Goal: Task Accomplishment & Management: Use online tool/utility

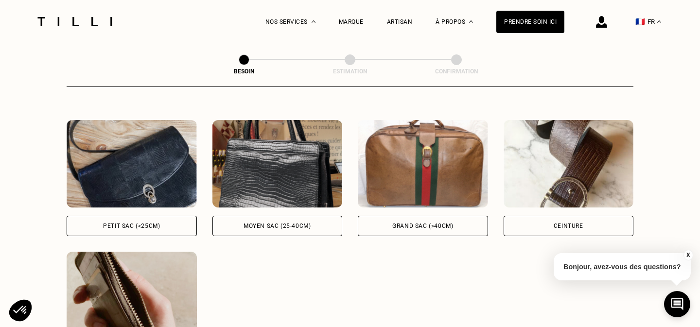
scroll to position [442, 0]
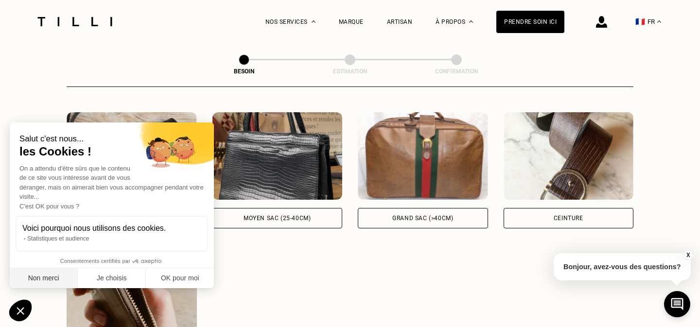
click at [44, 273] on button "Non merci" at bounding box center [44, 279] width 68 height 20
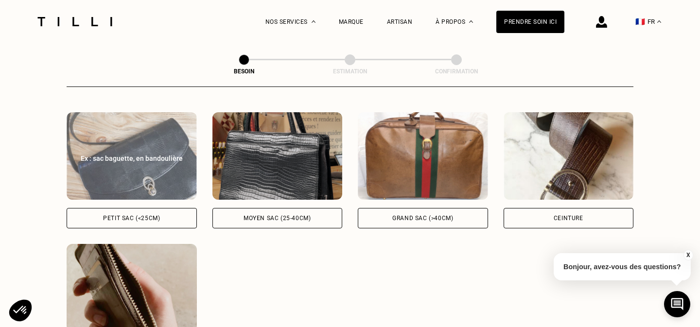
click at [154, 113] on img at bounding box center [132, 156] width 130 height 88
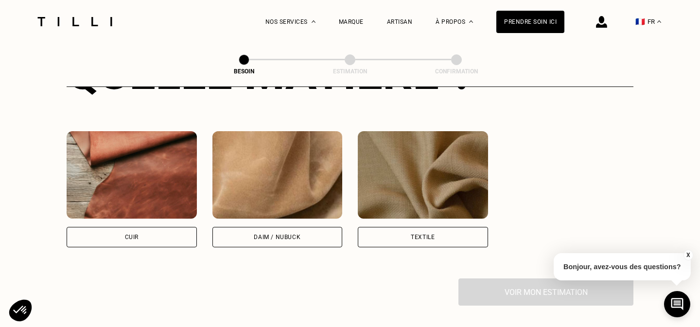
scroll to position [820, 0]
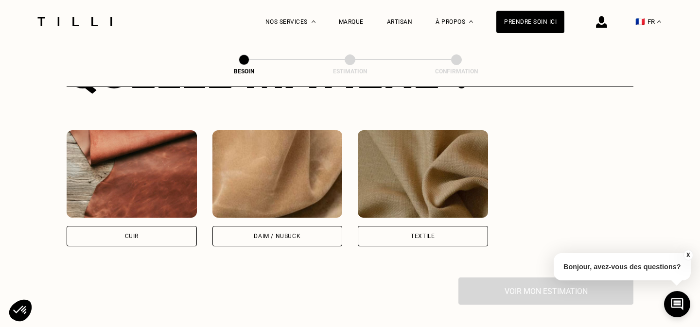
click at [147, 175] on img at bounding box center [132, 174] width 130 height 88
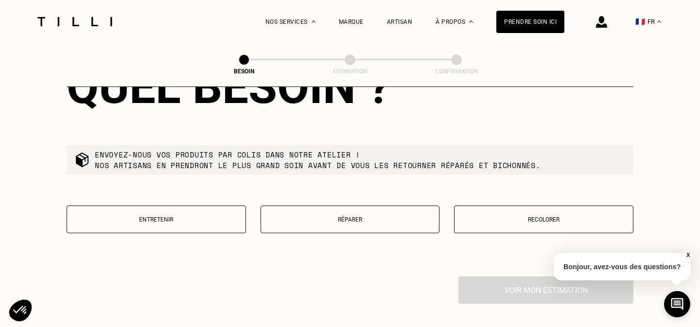
scroll to position [1071, 0]
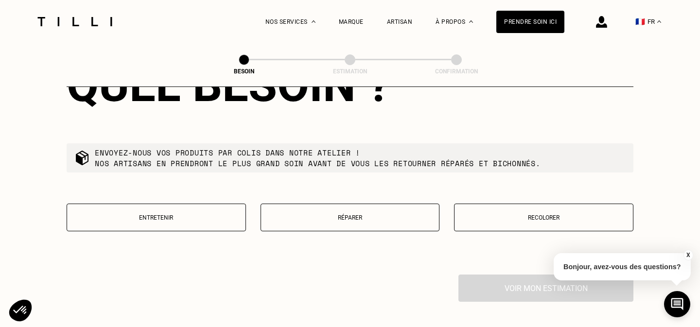
click at [320, 215] on p "Réparer" at bounding box center [350, 218] width 169 height 7
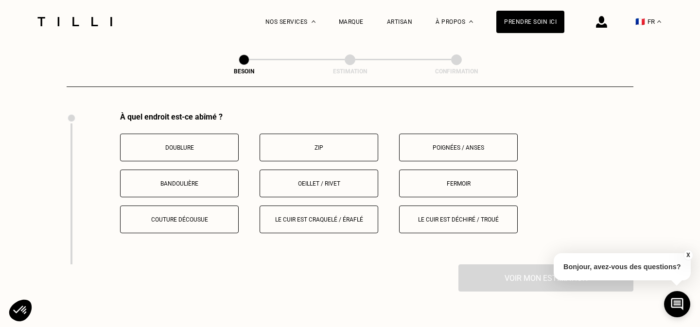
scroll to position [1232, 0]
click at [453, 145] on p "Poignées / anses" at bounding box center [459, 148] width 108 height 7
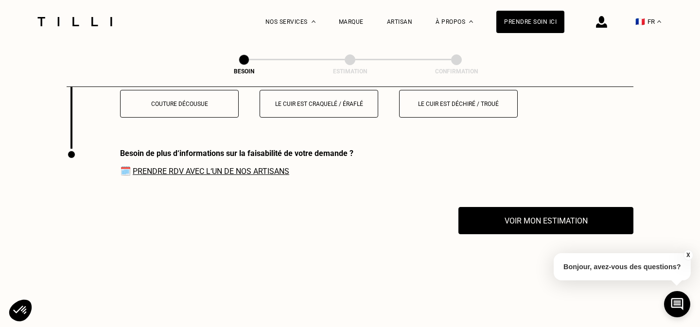
scroll to position [1377, 0]
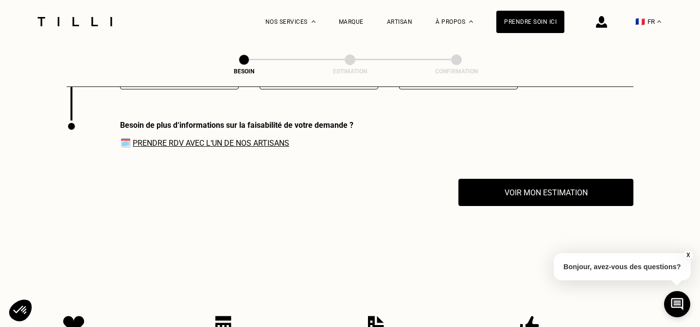
click at [233, 139] on link "Prendre RDV avec l‘un de nos artisans" at bounding box center [211, 143] width 157 height 9
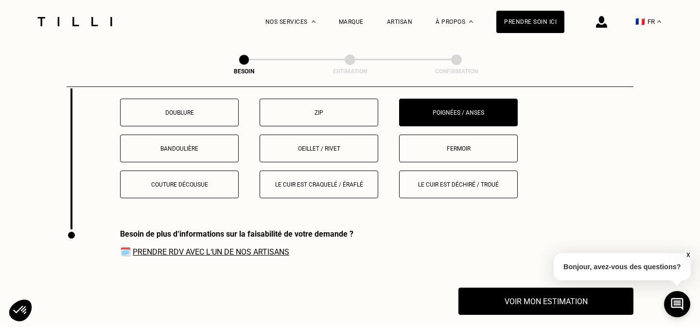
scroll to position [1265, 0]
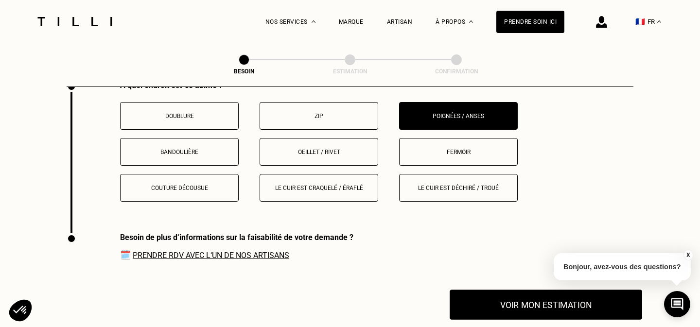
click at [547, 299] on button "Voir mon estimation" at bounding box center [546, 305] width 193 height 30
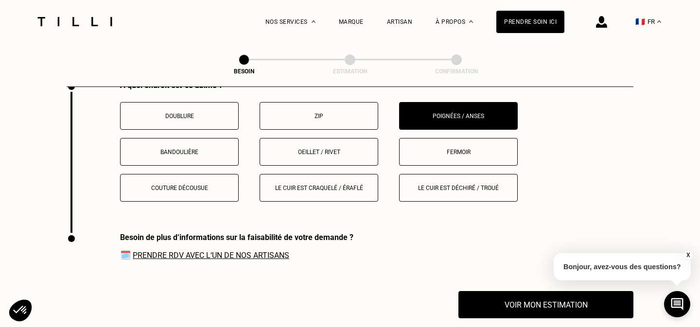
scroll to position [1223, 0]
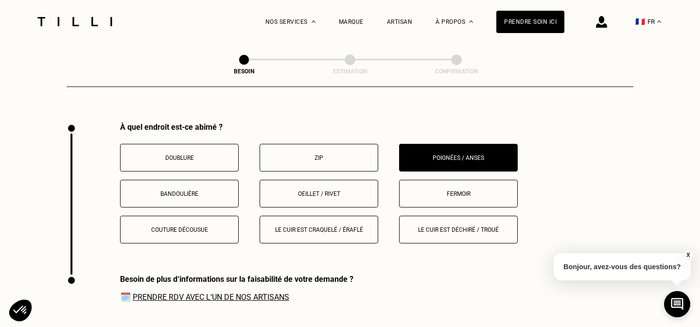
click at [437, 227] on p "Le cuir est déchiré / troué" at bounding box center [459, 230] width 108 height 7
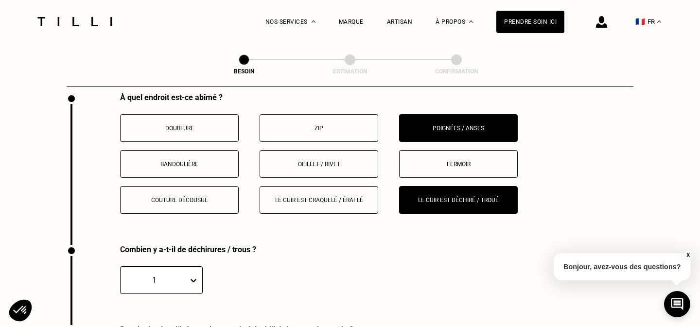
scroll to position [1249, 0]
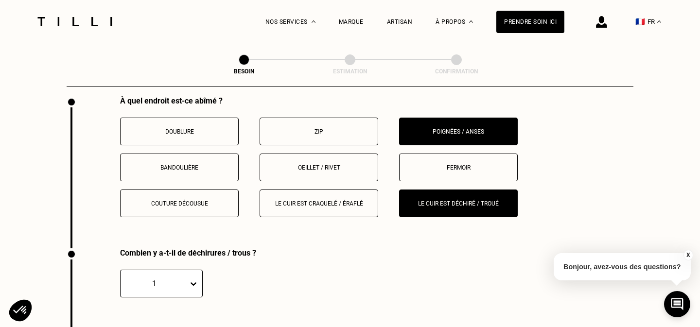
click at [304, 190] on button "Le cuir est craquelé / éraflé" at bounding box center [319, 204] width 119 height 28
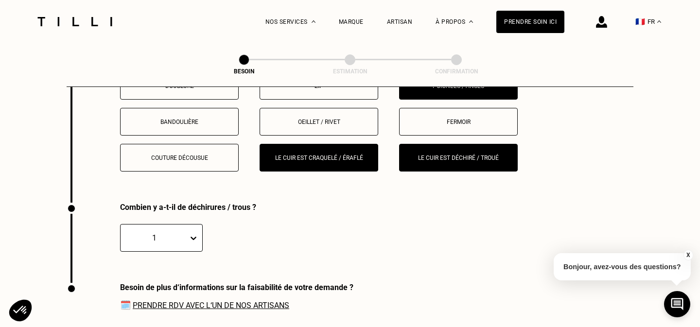
scroll to position [1294, 0]
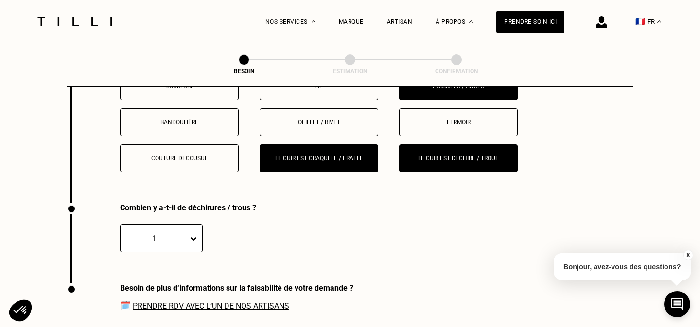
click at [432, 144] on button "Le cuir est déchiré / troué" at bounding box center [458, 158] width 119 height 28
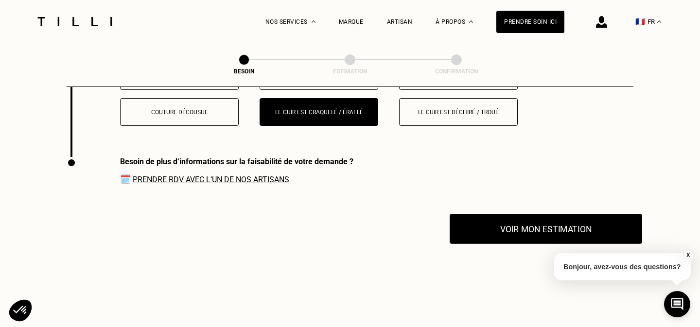
scroll to position [1377, 0]
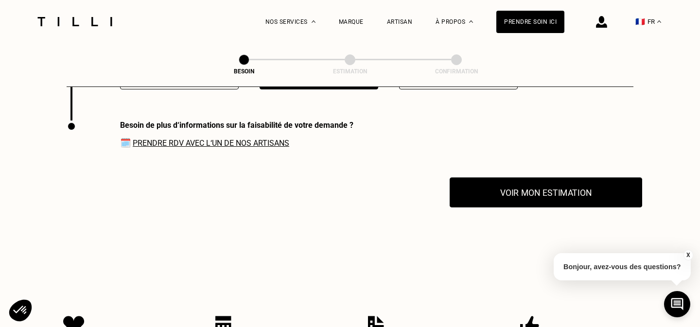
click at [504, 184] on button "Voir mon estimation" at bounding box center [546, 193] width 193 height 30
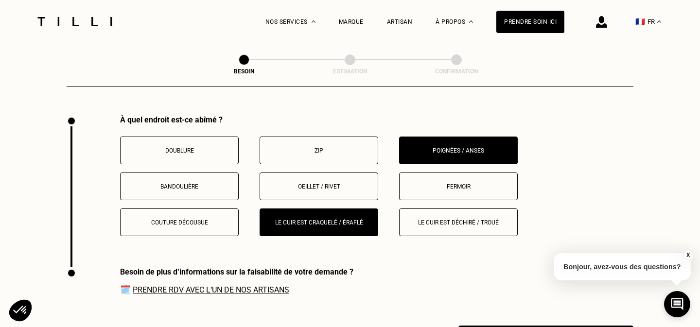
scroll to position [1229, 0]
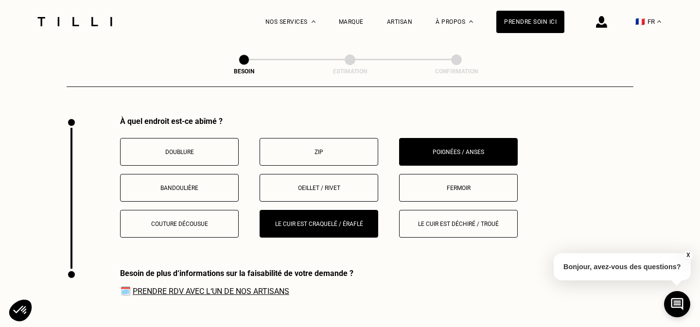
click at [447, 124] on div "À quel endroit est-ce abîmé ? Doublure Zip Poignées / anses Bandoulière Oeillet…" at bounding box center [377, 177] width 514 height 121
click at [442, 149] on p "Poignées / anses" at bounding box center [459, 152] width 108 height 7
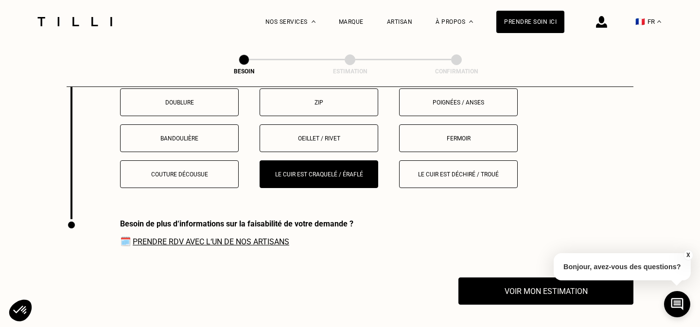
scroll to position [1279, 0]
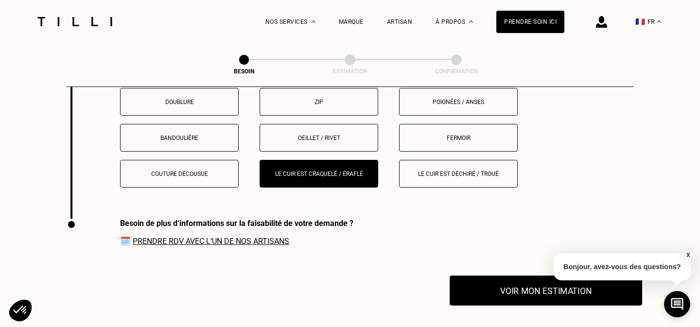
click at [507, 276] on button "Voir mon estimation" at bounding box center [546, 291] width 193 height 30
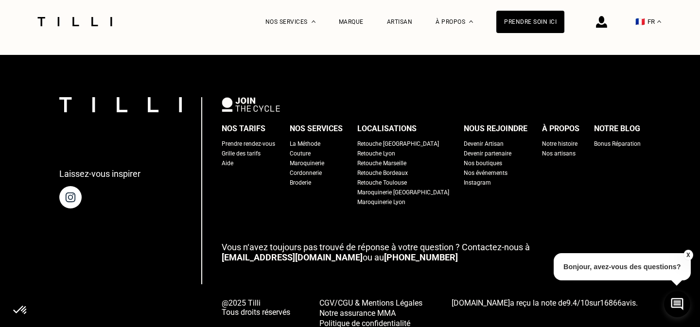
scroll to position [1778, 0]
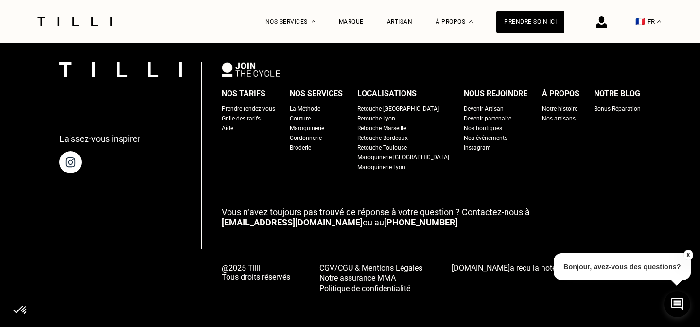
click at [384, 217] on link "[PHONE_NUMBER]" at bounding box center [421, 222] width 74 height 10
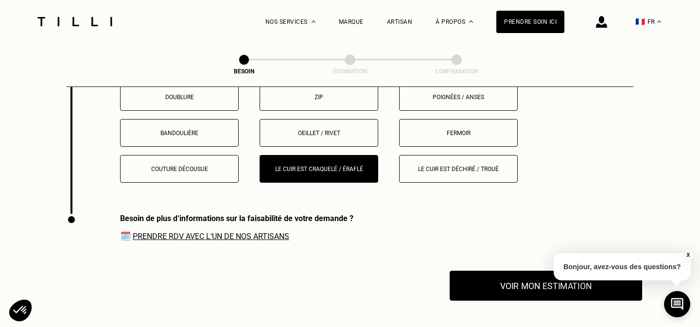
scroll to position [1284, 0]
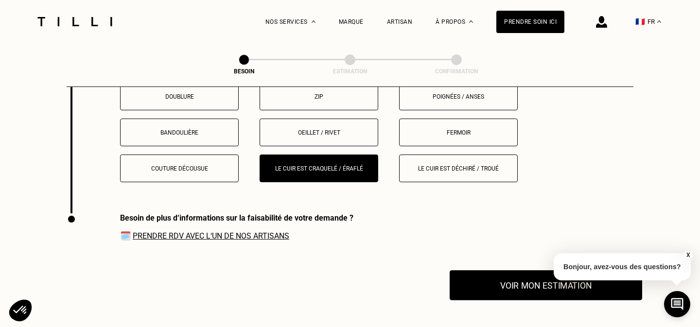
click at [507, 270] on button "Voir mon estimation" at bounding box center [546, 285] width 193 height 30
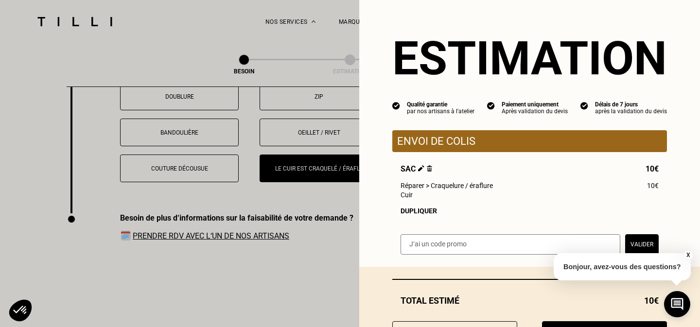
click at [477, 252] on input "text" at bounding box center [511, 244] width 220 height 20
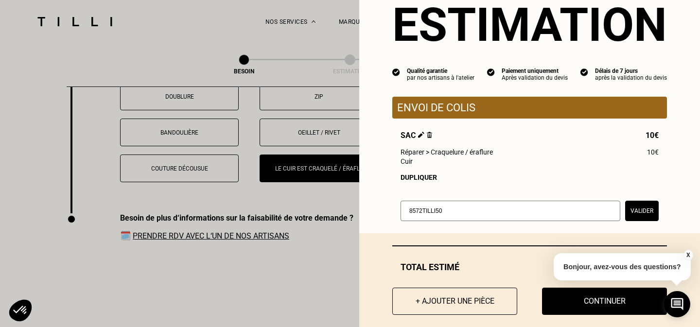
type input "8572TILLI50"
click at [639, 209] on button "Valider" at bounding box center [643, 211] width 34 height 20
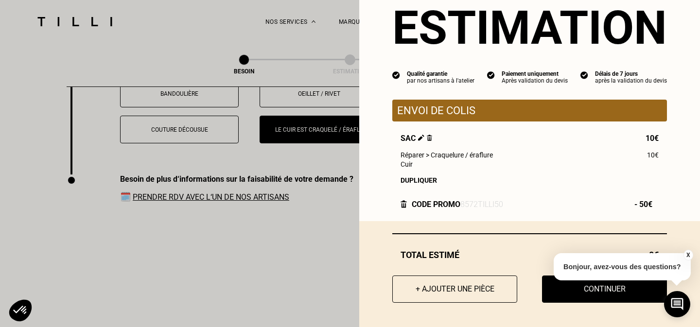
scroll to position [1322, 0]
click at [687, 253] on button "X" at bounding box center [688, 255] width 10 height 11
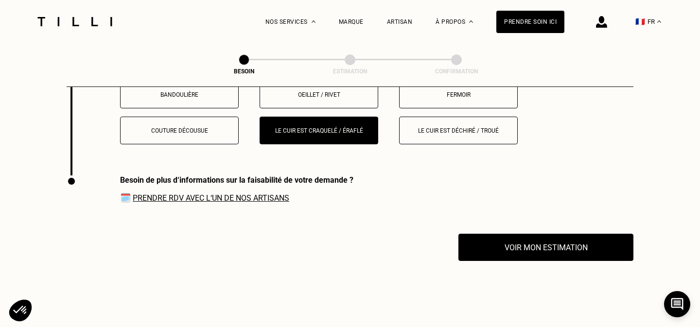
scroll to position [1303, 0]
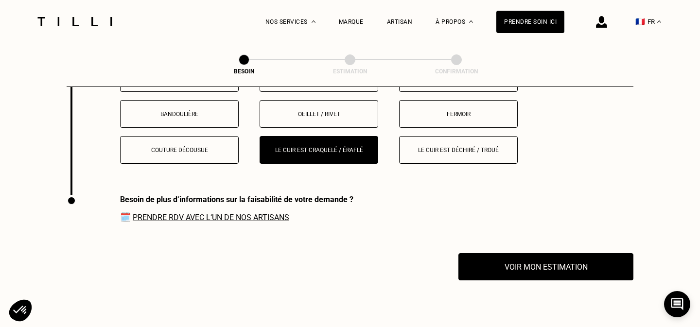
click at [502, 243] on div "Besoin de plus d‘informations sur la faisabilité de votre demande ? 🗓️ Prendre …" at bounding box center [350, 224] width 567 height 58
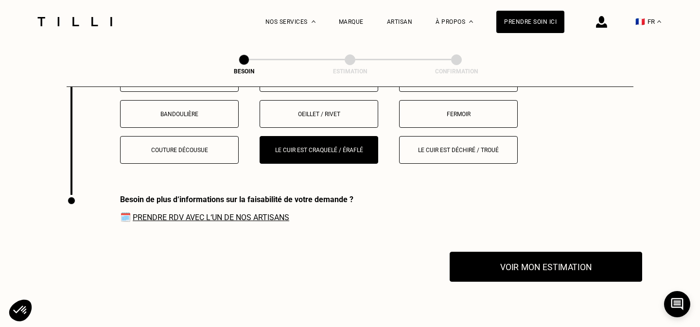
click at [511, 262] on button "Voir mon estimation" at bounding box center [546, 267] width 193 height 30
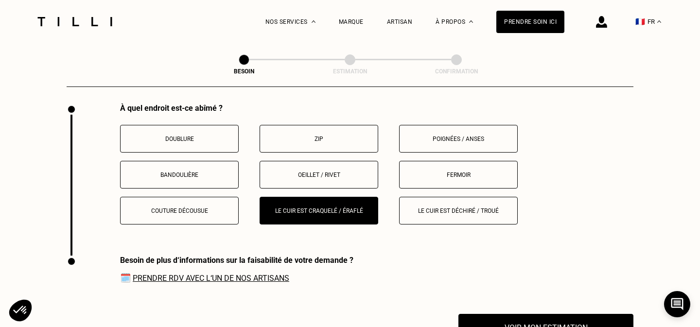
scroll to position [1239, 0]
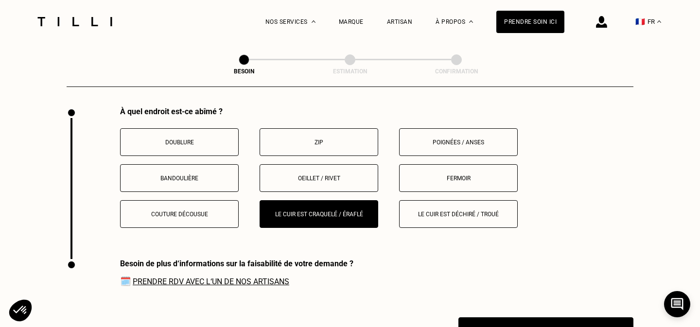
click at [290, 211] on p "Le cuir est craquelé / éraflé" at bounding box center [319, 214] width 108 height 7
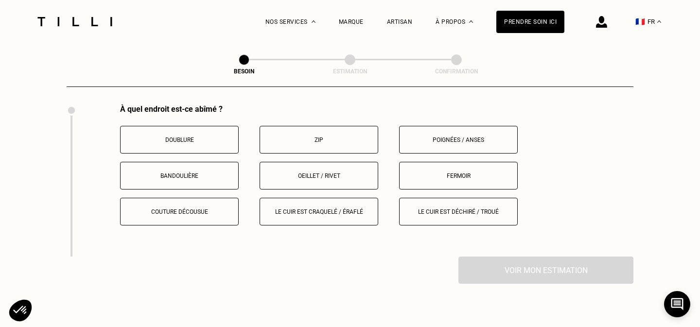
scroll to position [1240, 0]
click at [335, 145] on div "Doublure Zip Poignées / anses Bandoulière Oeillet / rivet Fermoir Couture décou…" at bounding box center [377, 177] width 514 height 100
click at [330, 134] on button "Zip" at bounding box center [319, 141] width 119 height 28
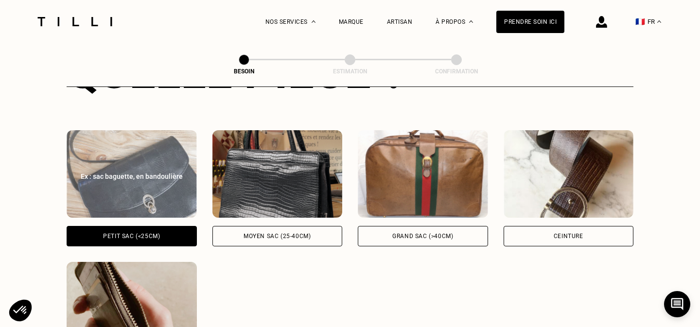
scroll to position [420, 0]
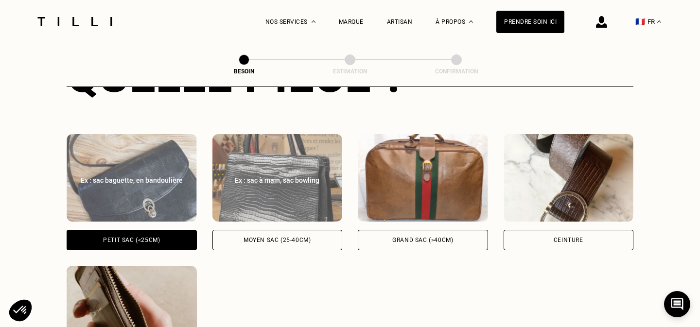
click at [304, 180] on img at bounding box center [278, 178] width 130 height 88
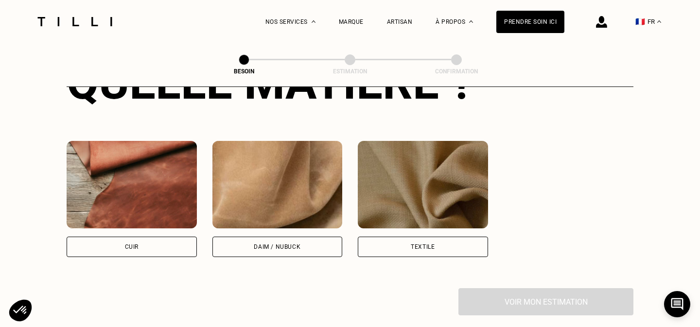
scroll to position [810, 0]
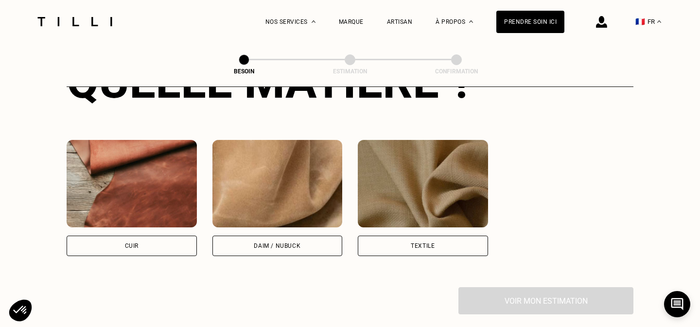
click at [170, 187] on img at bounding box center [132, 184] width 130 height 88
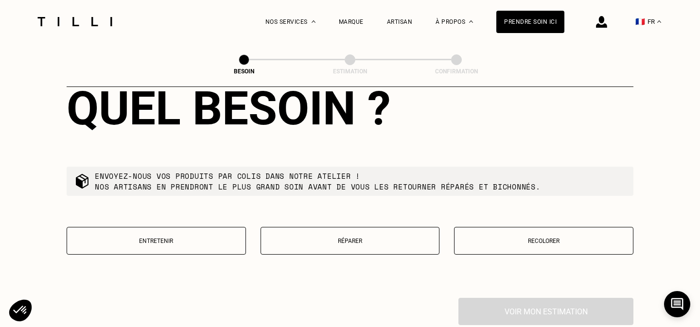
scroll to position [1051, 0]
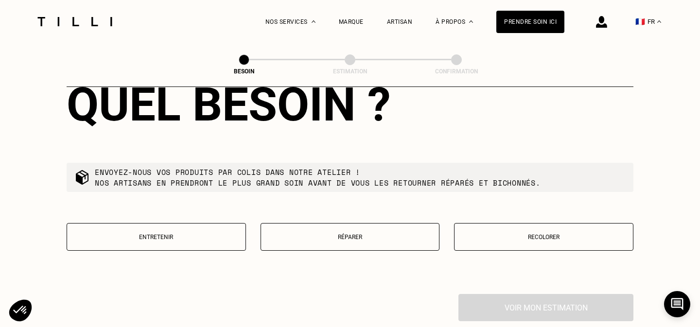
click at [326, 235] on button "Réparer" at bounding box center [351, 237] width 180 height 28
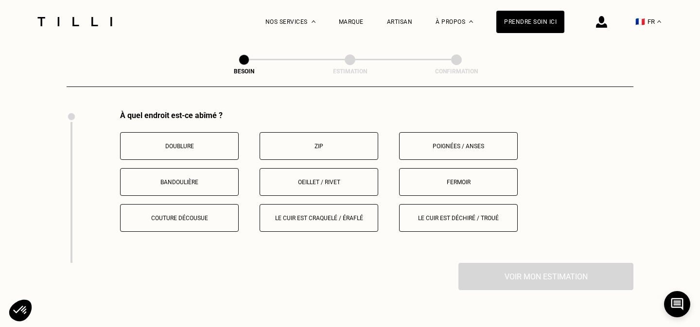
scroll to position [1233, 0]
click at [304, 144] on p "Zip" at bounding box center [319, 147] width 108 height 7
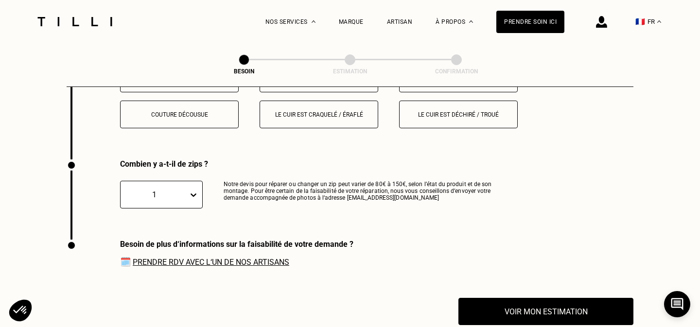
scroll to position [1340, 0]
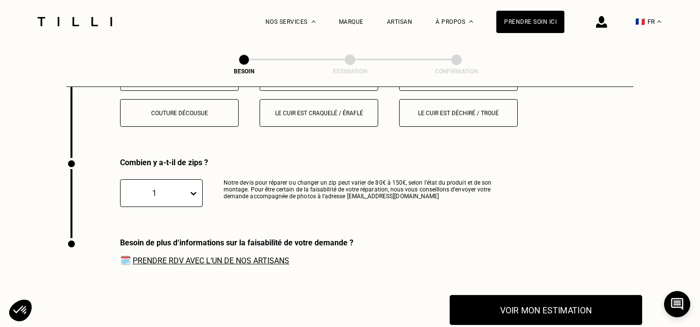
click at [501, 295] on button "Voir mon estimation" at bounding box center [546, 310] width 193 height 30
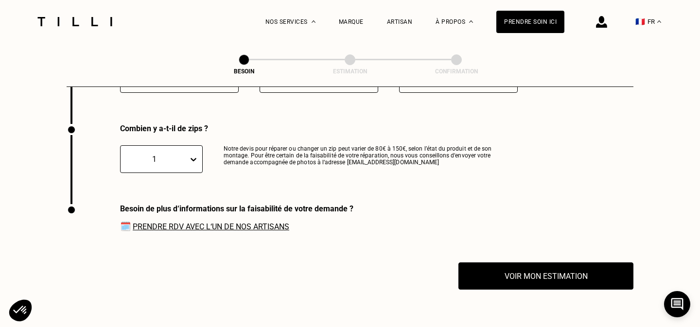
scroll to position [1342, 0]
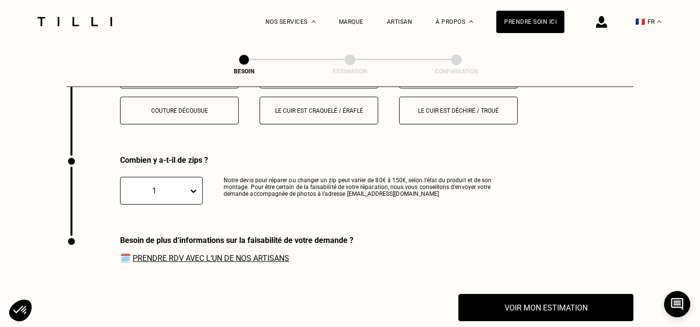
click at [258, 254] on link "Prendre RDV avec l‘un de nos artisans" at bounding box center [211, 258] width 157 height 9
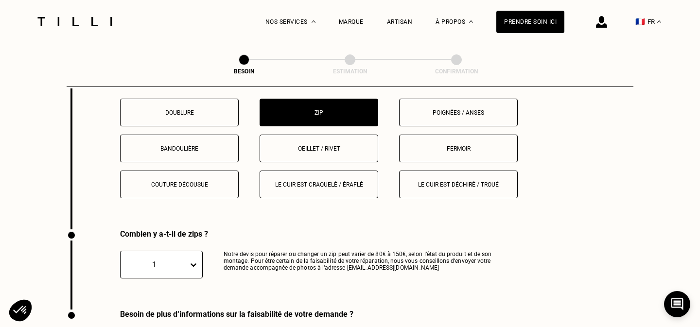
scroll to position [1268, 0]
click at [438, 171] on button "Le cuir est déchiré / troué" at bounding box center [458, 185] width 119 height 28
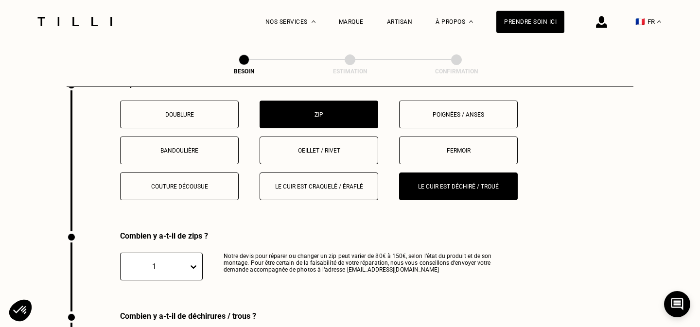
scroll to position [1266, 0]
click at [327, 182] on button "Le cuir est craquelé / éraflé" at bounding box center [319, 187] width 119 height 28
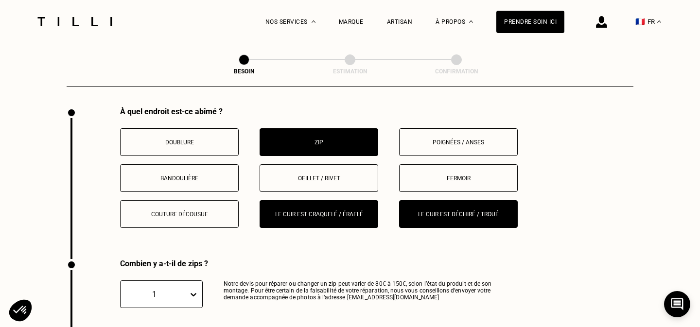
scroll to position [1198, 0]
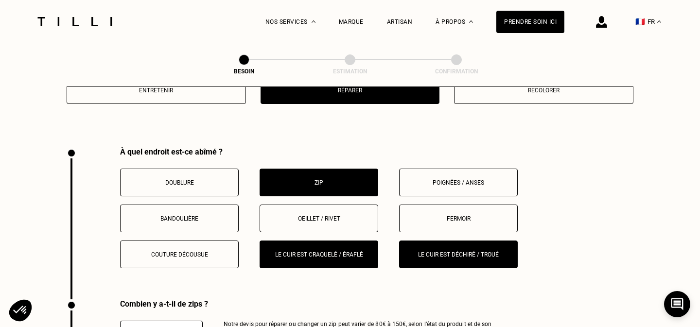
click at [324, 176] on button "Zip" at bounding box center [319, 183] width 119 height 28
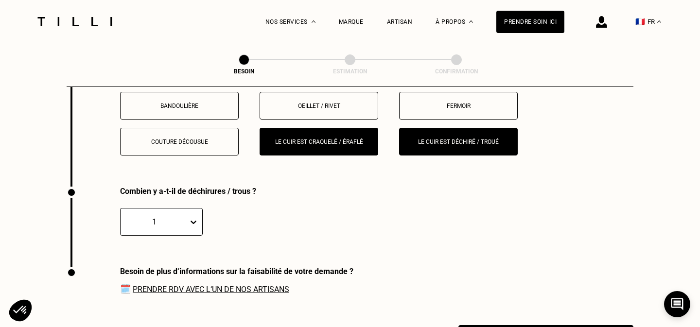
scroll to position [1286, 0]
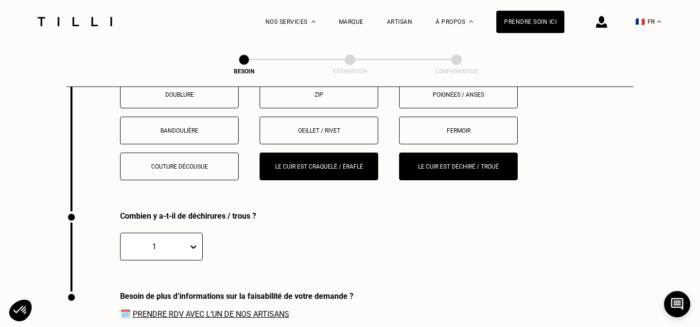
click at [434, 163] on p "Le cuir est déchiré / troué" at bounding box center [459, 166] width 108 height 7
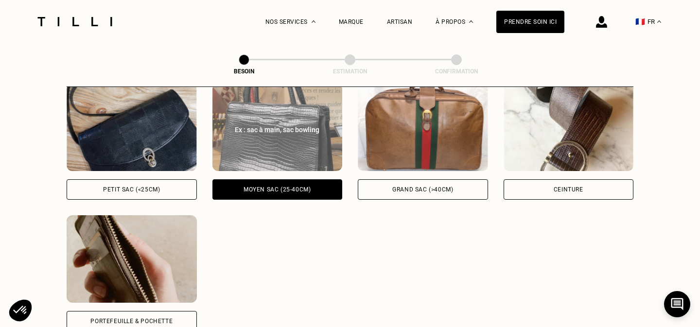
scroll to position [463, 0]
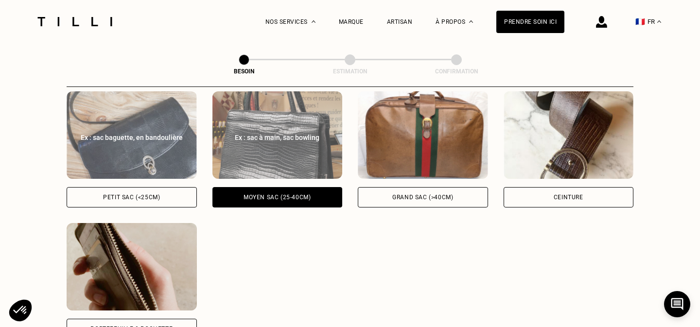
click at [151, 135] on img at bounding box center [132, 135] width 130 height 88
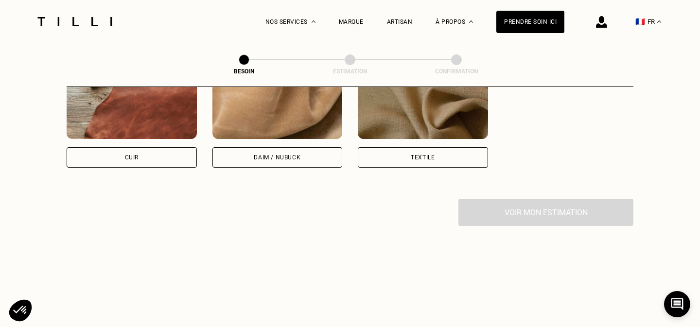
click at [151, 147] on div "Cuir" at bounding box center [132, 157] width 130 height 20
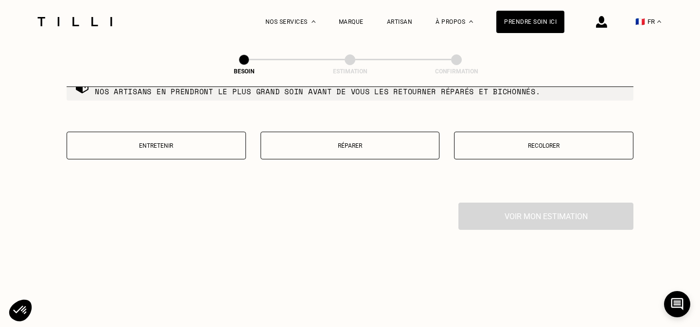
scroll to position [1144, 0]
click at [304, 141] on button "Réparer" at bounding box center [351, 144] width 180 height 28
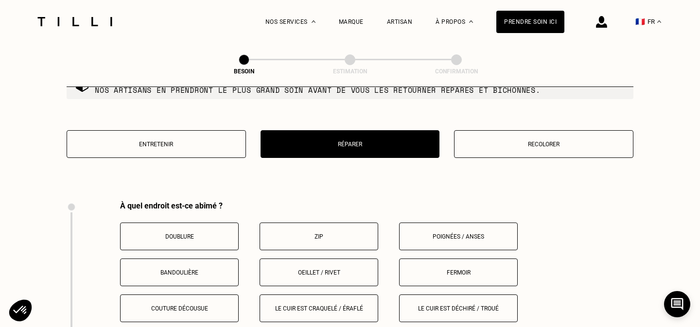
scroll to position [1225, 0]
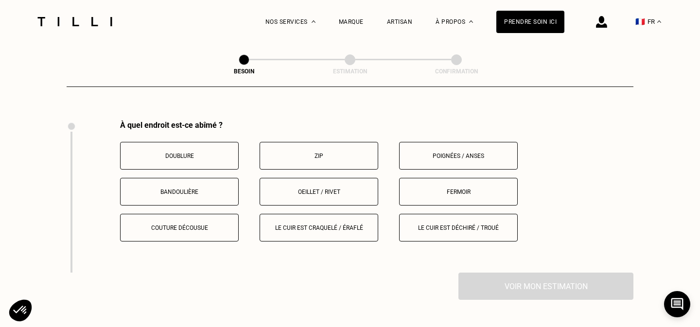
click at [318, 227] on button "Le cuir est craquelé / éraflé" at bounding box center [319, 228] width 119 height 28
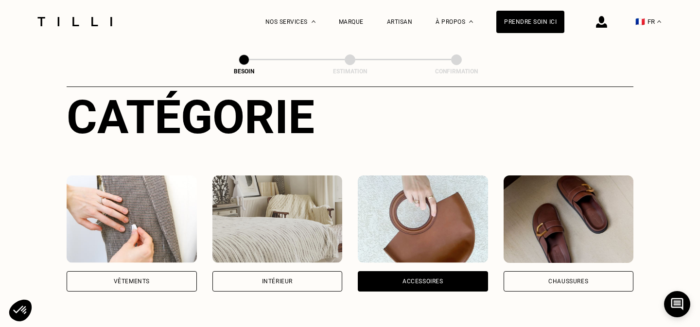
scroll to position [124, 0]
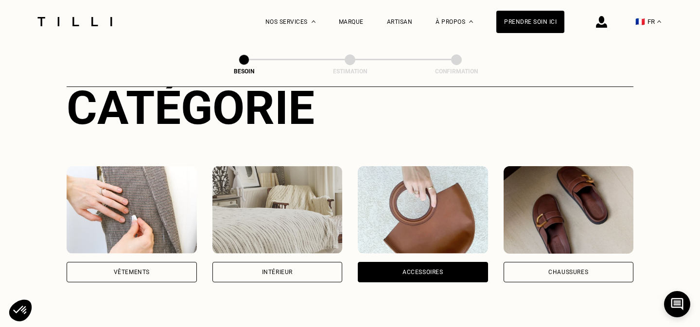
click at [270, 227] on img at bounding box center [278, 210] width 130 height 88
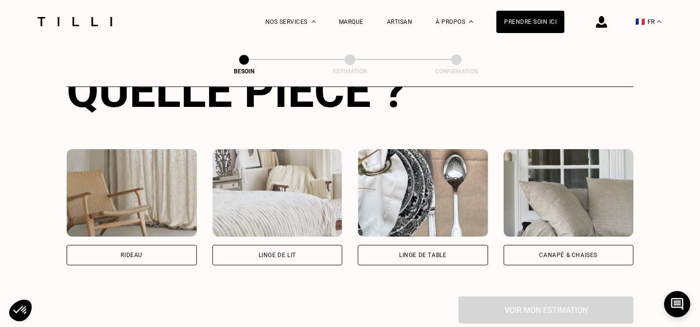
scroll to position [405, 0]
click at [261, 183] on img at bounding box center [278, 193] width 130 height 88
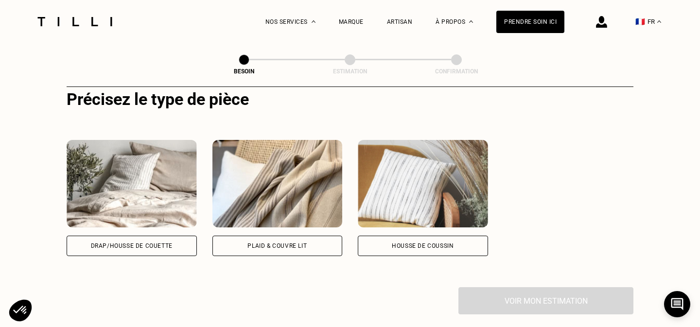
scroll to position [643, 0]
click at [169, 186] on img at bounding box center [132, 185] width 130 height 88
select select "FR"
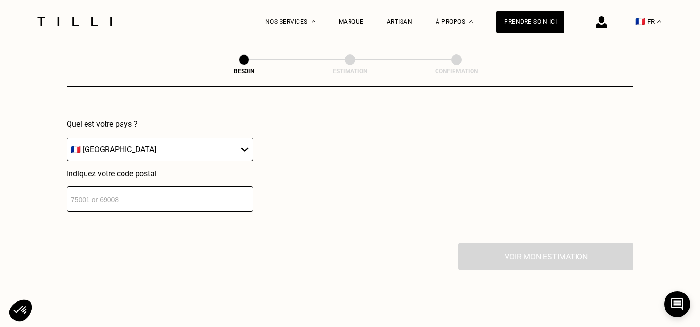
scroll to position [933, 0]
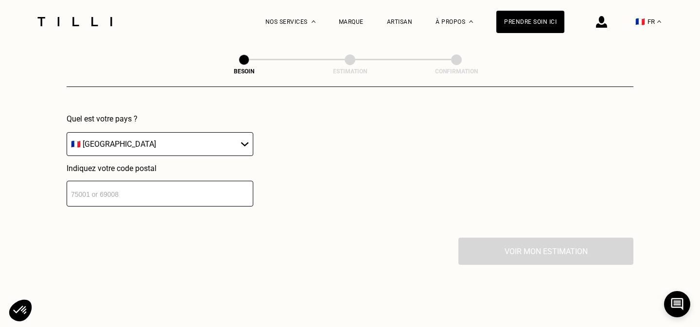
click at [177, 132] on select "🇩🇪 [GEOGRAPHIC_DATA] 🇦🇹 [GEOGRAPHIC_DATA] 🇧🇪 [GEOGRAPHIC_DATA] 🇧🇬 Bulgarie 🇨🇾 C…" at bounding box center [160, 144] width 187 height 24
click at [165, 187] on input "number" at bounding box center [160, 194] width 187 height 26
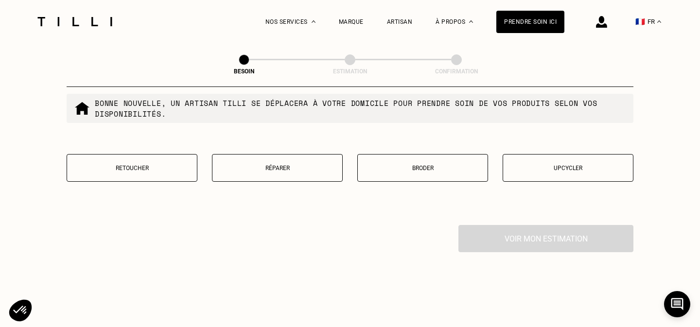
scroll to position [1193, 0]
type input "31200"
click at [559, 164] on button "Upcycler" at bounding box center [568, 169] width 131 height 28
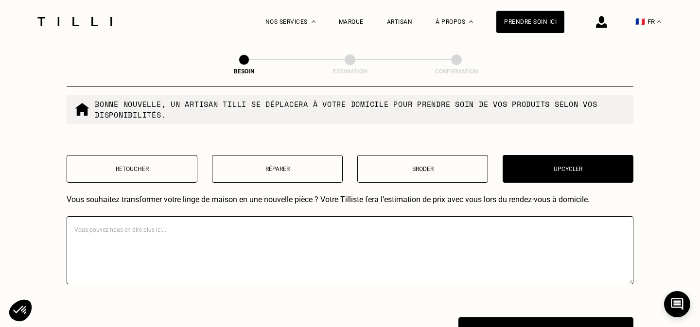
click at [394, 165] on button "Broder" at bounding box center [423, 169] width 131 height 28
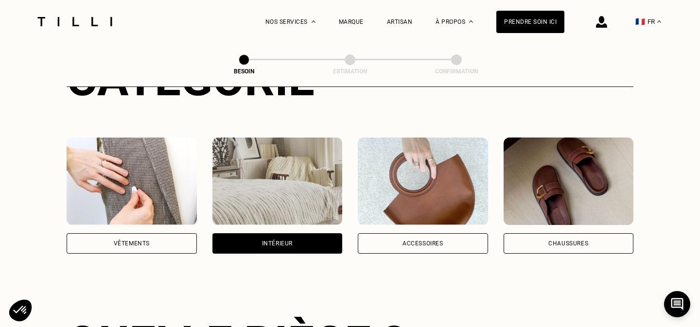
scroll to position [144, 0]
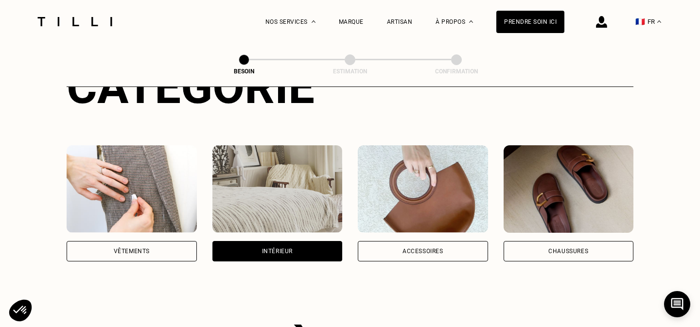
click at [457, 168] on img at bounding box center [423, 189] width 130 height 88
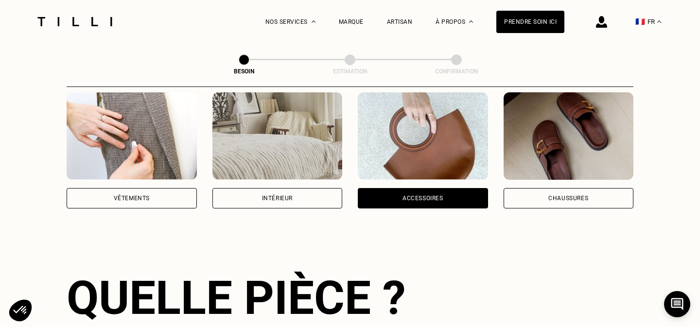
scroll to position [194, 0]
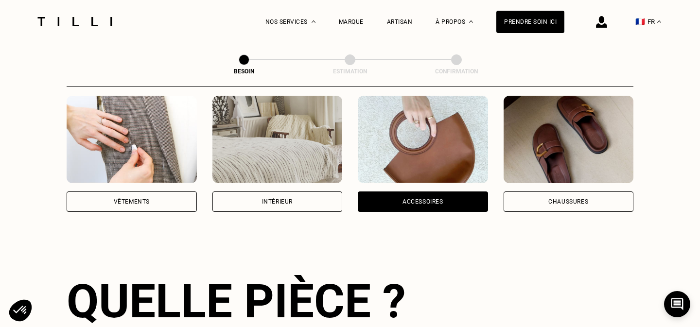
click at [152, 104] on img at bounding box center [132, 140] width 130 height 88
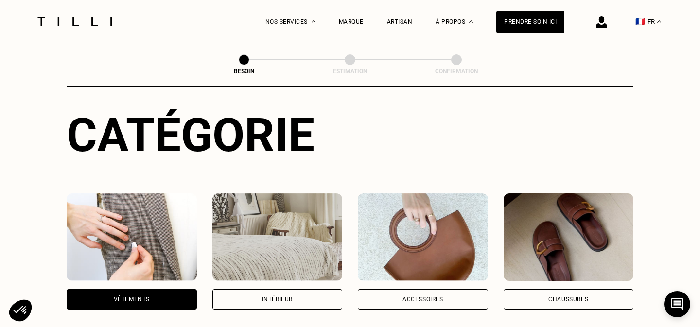
scroll to position [45, 0]
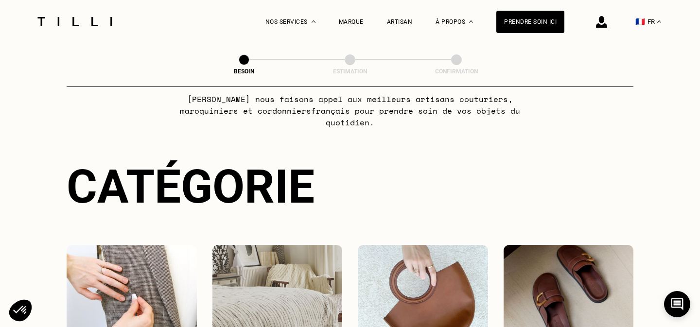
click at [562, 267] on img at bounding box center [569, 289] width 130 height 88
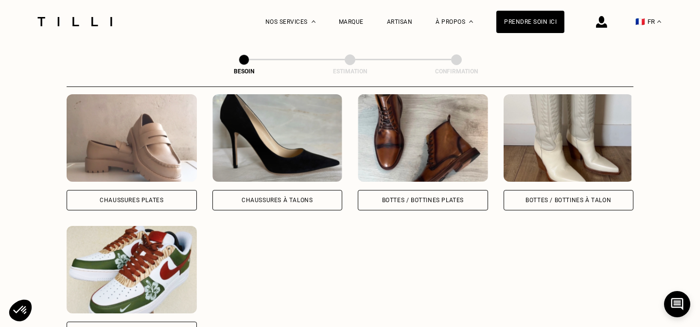
scroll to position [458, 0]
